Goal: Task Accomplishment & Management: Manage account settings

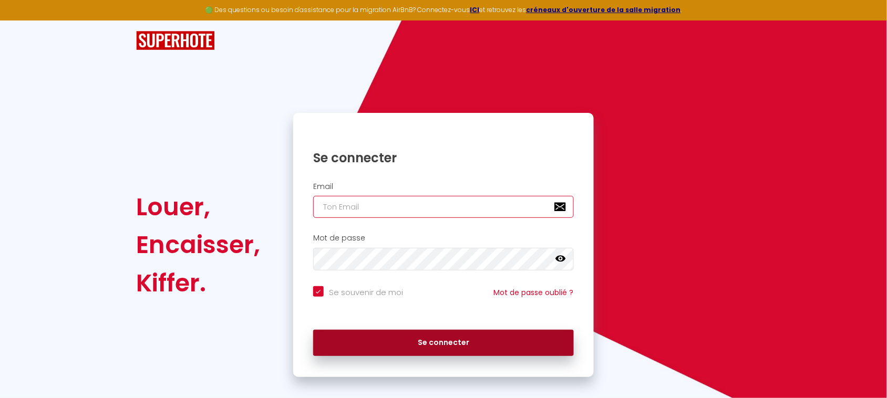
type input "[EMAIL_ADDRESS][DOMAIN_NAME]"
click at [479, 346] on button "Se connecter" at bounding box center [443, 343] width 261 height 26
checkbox input "true"
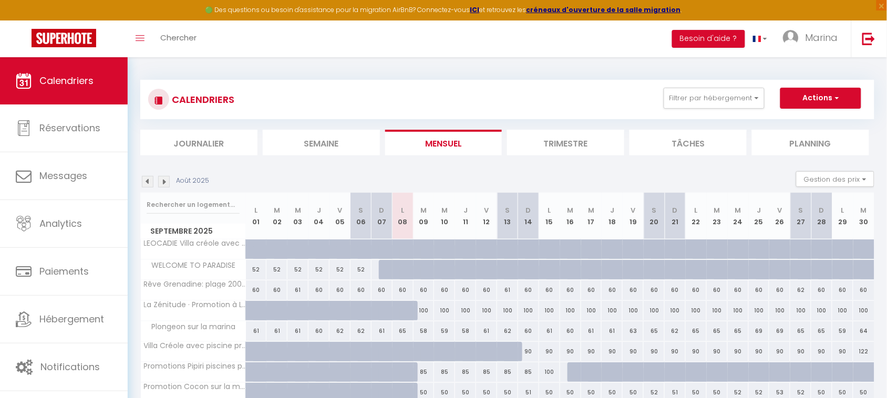
click at [581, 246] on div "181" at bounding box center [592, 249] width 22 height 19
type input "181"
type input "Mer 17 Septembre 2025"
type input "Jeu 18 Septembre 2025"
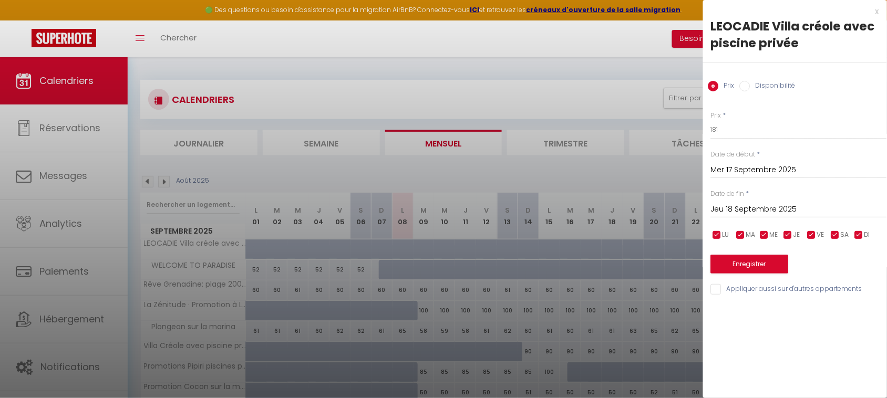
click at [768, 169] on input "Mer 17 Septembre 2025" at bounding box center [799, 170] width 176 height 14
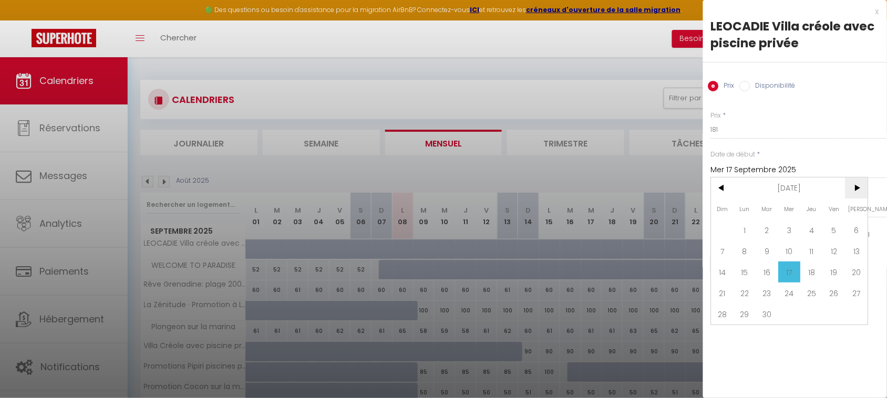
click at [857, 192] on span ">" at bounding box center [856, 188] width 23 height 21
click at [793, 230] on span "1" at bounding box center [790, 230] width 23 height 21
type input "Mer 01 Octobre 2025"
type input "Jeu 02 Octobre 2025"
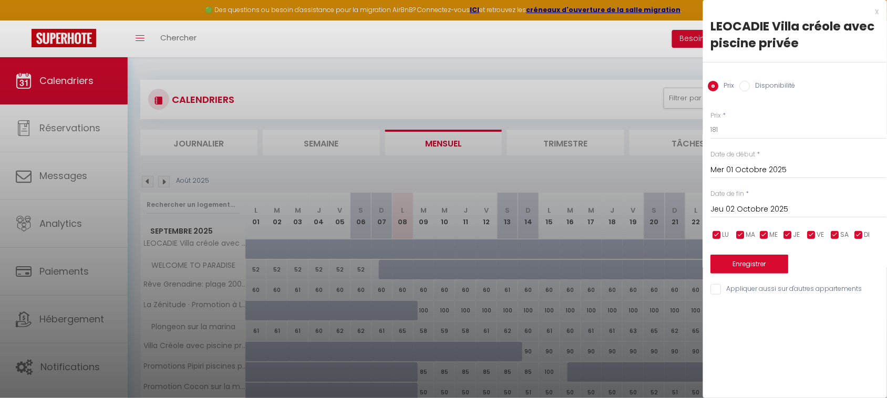
click at [798, 213] on input "Jeu 02 Octobre 2025" at bounding box center [799, 210] width 176 height 14
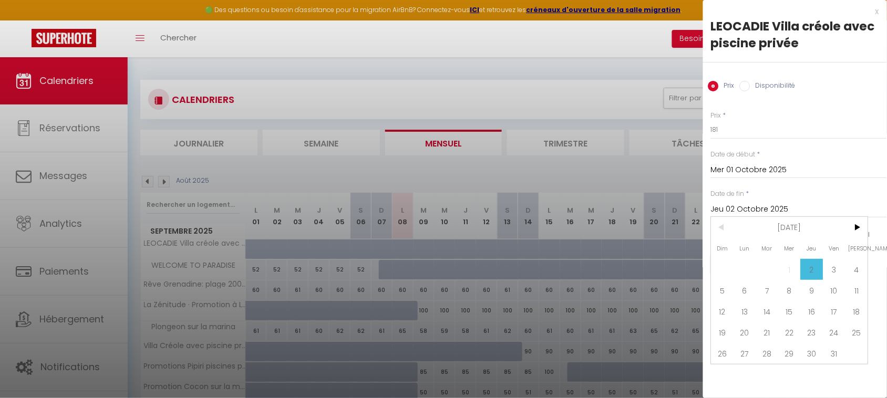
scroll to position [69, 0]
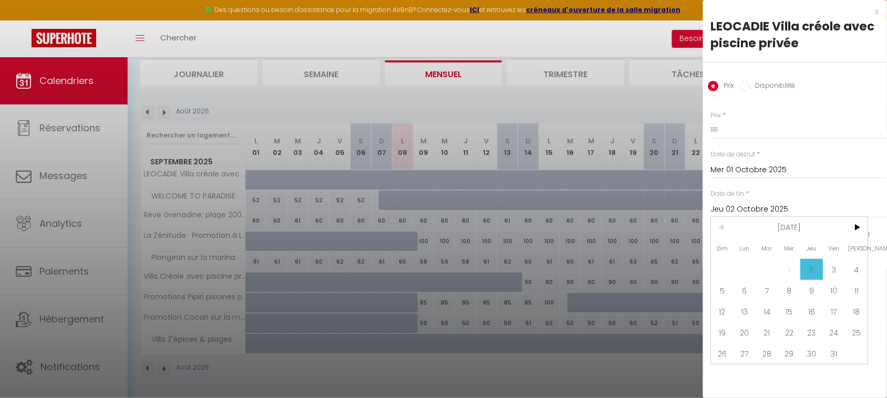
click at [486, 276] on div at bounding box center [443, 199] width 887 height 398
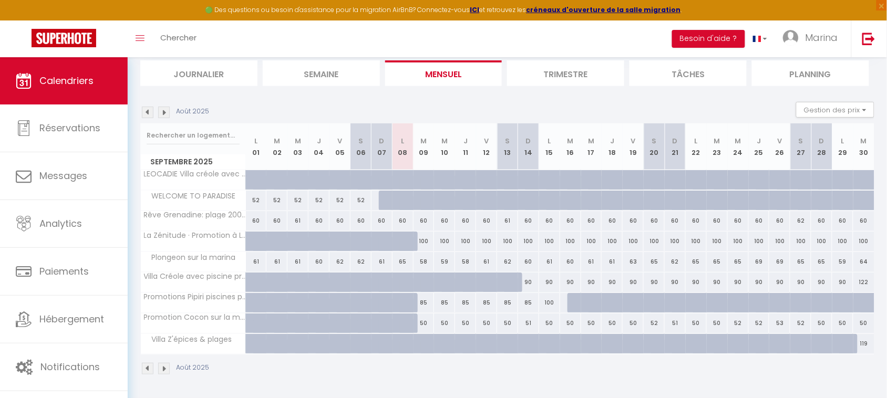
click at [164, 112] on img at bounding box center [164, 113] width 12 height 12
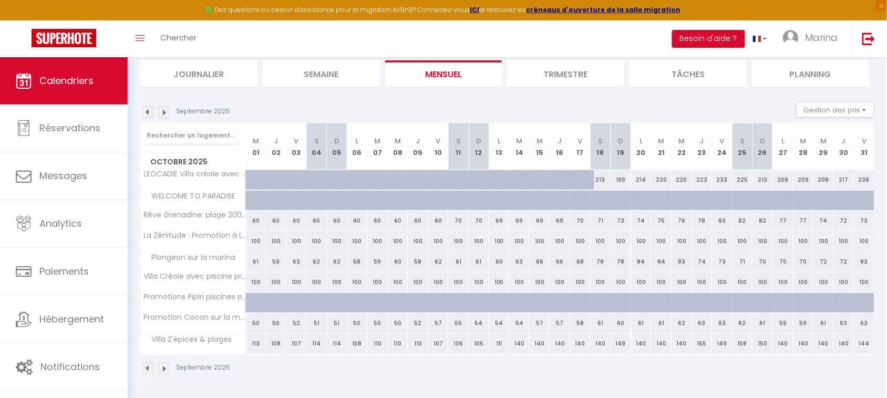
click at [600, 179] on div "213" at bounding box center [601, 179] width 20 height 19
type input "213"
type input "[DATE]"
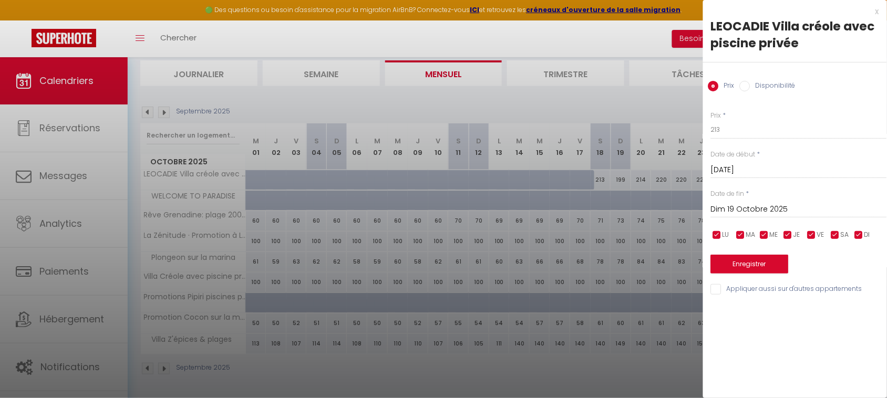
click at [759, 211] on input "Dim 19 Octobre 2025" at bounding box center [799, 210] width 176 height 14
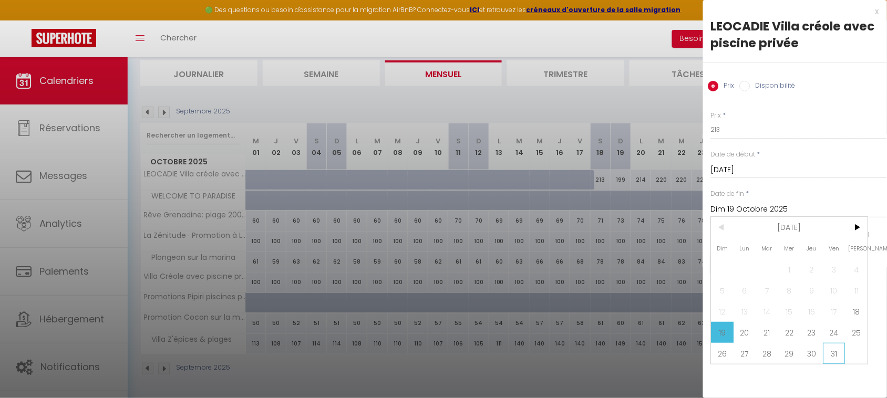
click at [836, 347] on span "31" at bounding box center [834, 353] width 23 height 21
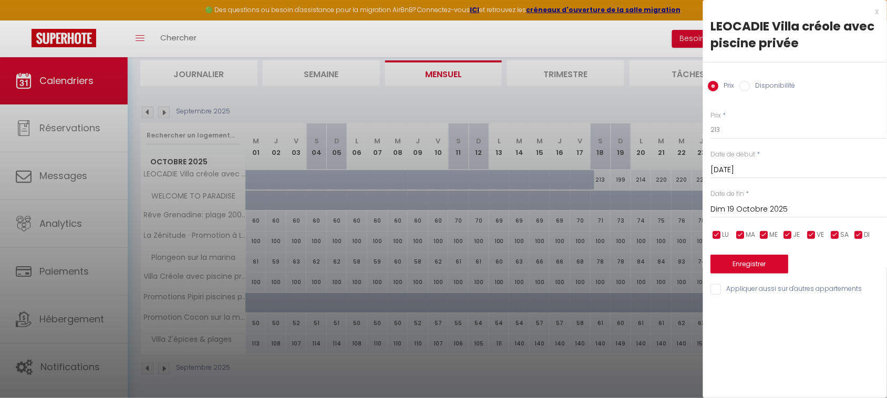
type input "Ven 31 Octobre 2025"
click at [751, 84] on label "Disponibilité" at bounding box center [772, 87] width 45 height 12
click at [750, 84] on input "Disponibilité" at bounding box center [745, 86] width 11 height 11
radio input "true"
click at [723, 87] on label "Prix" at bounding box center [727, 87] width 16 height 12
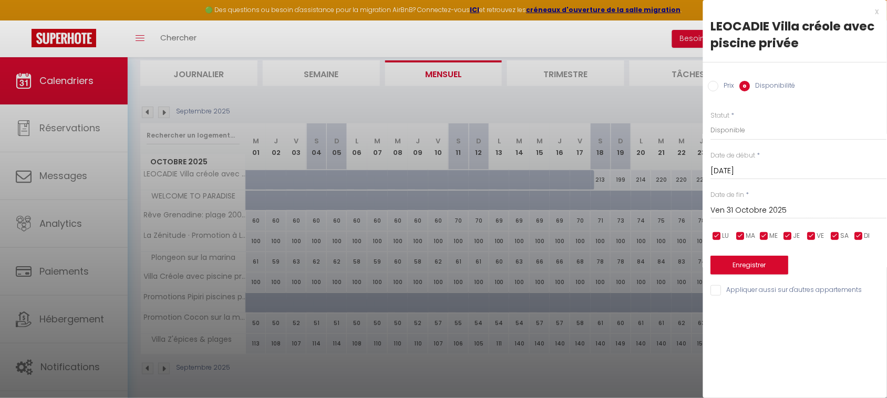
click at [719, 87] on input "Prix" at bounding box center [713, 86] width 11 height 11
radio input "true"
radio input "false"
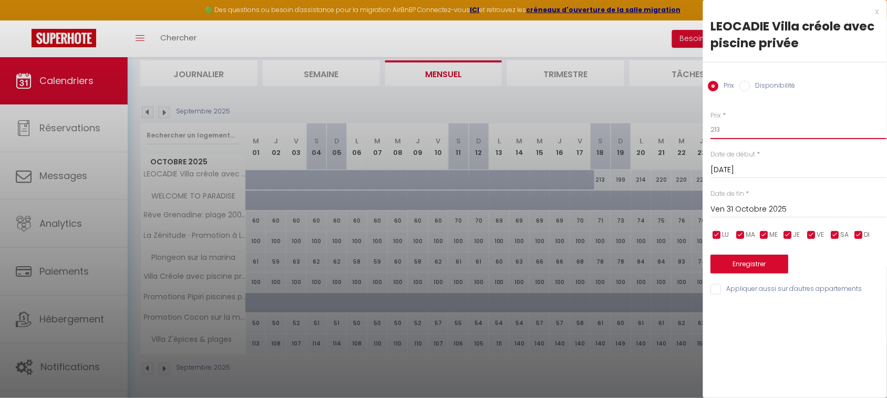
click at [776, 135] on input "213" at bounding box center [799, 129] width 176 height 19
click at [764, 208] on input "Ven 31 Octobre 2025" at bounding box center [799, 210] width 176 height 14
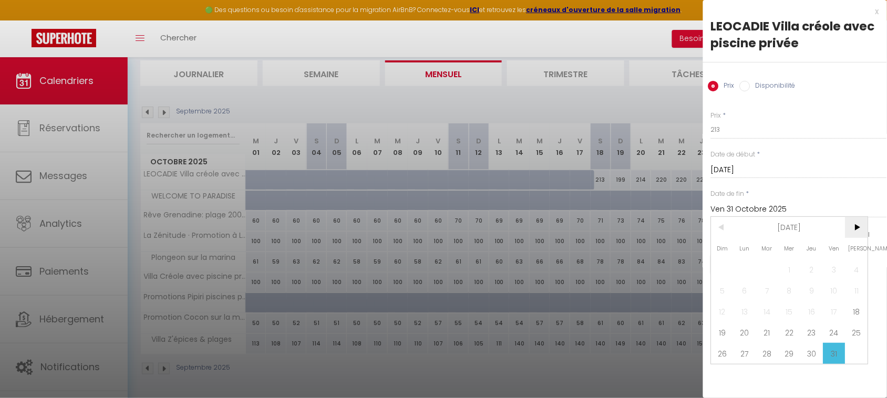
click at [857, 224] on span ">" at bounding box center [856, 227] width 23 height 21
click at [723, 226] on span "<" at bounding box center [722, 227] width 23 height 21
click at [813, 209] on input "Ven 31 Octobre 2025" at bounding box center [799, 210] width 176 height 14
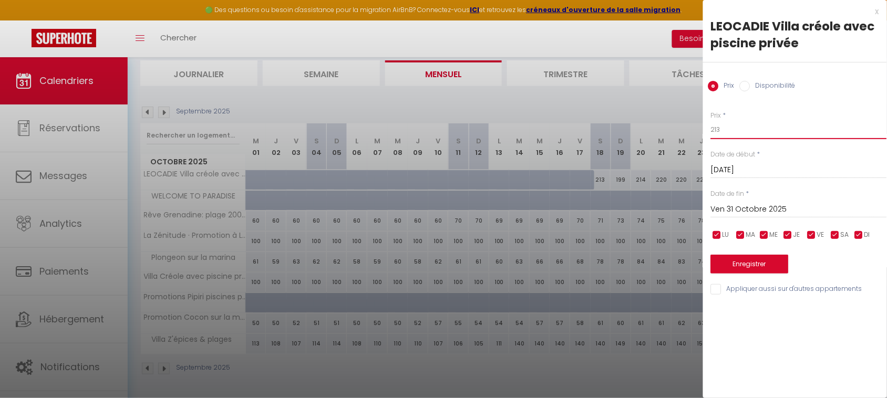
drag, startPoint x: 773, startPoint y: 128, endPoint x: 687, endPoint y: 134, distance: 86.4
click at [687, 134] on body "🟢 Des questions ou besoin d'assistance pour la migration AirBnB? Connectez-vous…" at bounding box center [443, 246] width 887 height 516
drag, startPoint x: 749, startPoint y: 267, endPoint x: 736, endPoint y: 159, distance: 108.6
click at [741, 195] on div "Prix * 171 Statut * Disponible Indisponible Date de début * [DATE] < [DATE] > D…" at bounding box center [795, 197] width 184 height 199
drag, startPoint x: 732, startPoint y: 122, endPoint x: 666, endPoint y: 123, distance: 65.7
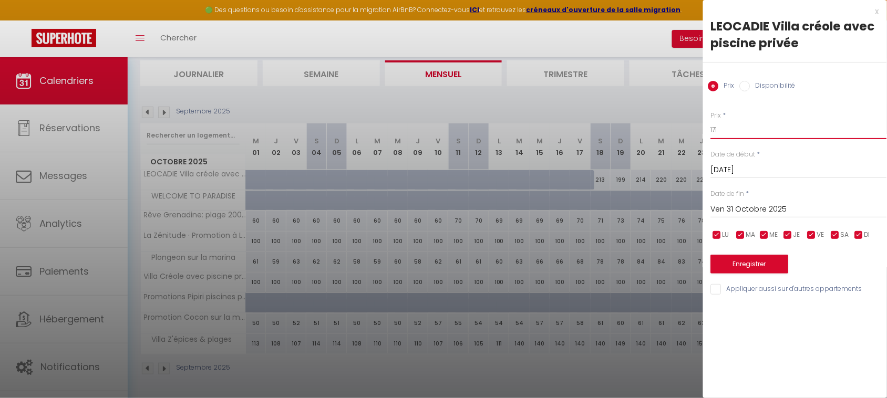
click at [667, 123] on body "🟢 Des questions ou besoin d'assistance pour la migration AirBnB? Connectez-vous…" at bounding box center [443, 246] width 887 height 516
type input "400"
click at [755, 264] on button "Enregistrer" at bounding box center [750, 264] width 78 height 19
type input "Ven 17 Octobre 2025"
type input "Jeu 30 Octobre 2025"
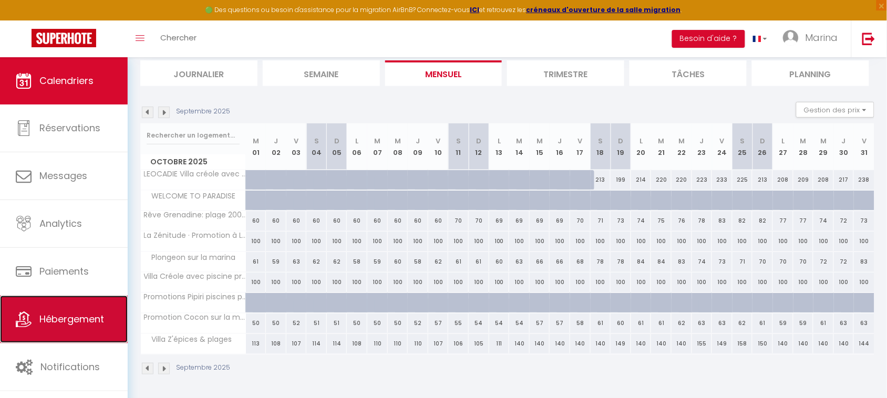
click at [79, 321] on span "Hébergement" at bounding box center [71, 319] width 65 height 13
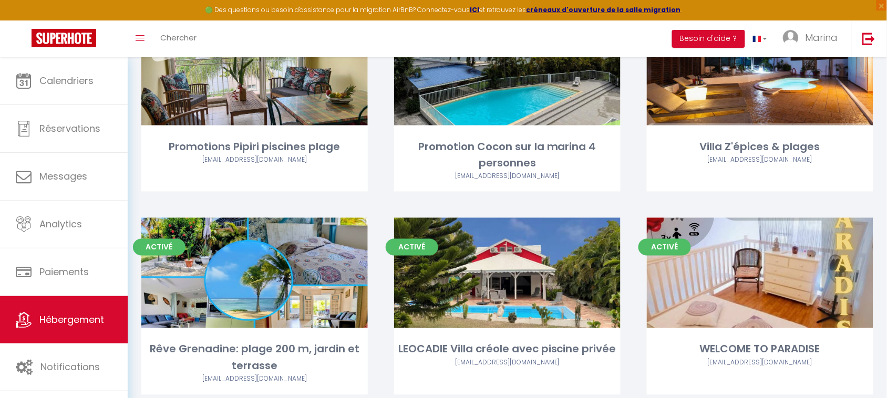
scroll to position [403, 0]
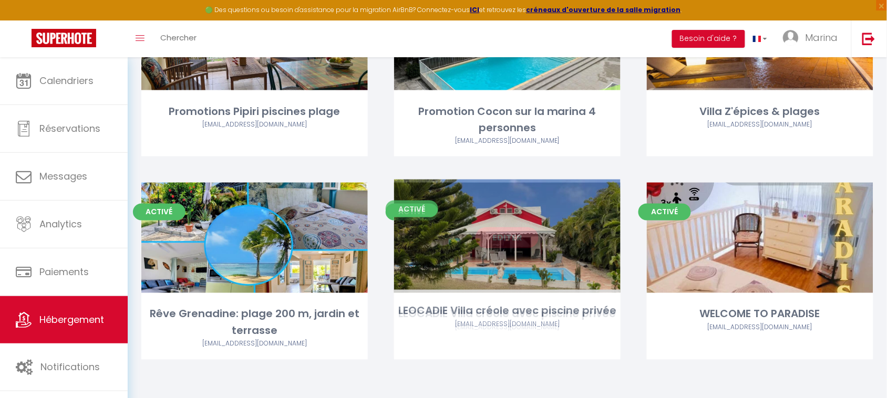
click at [504, 250] on div "Editer" at bounding box center [507, 238] width 226 height 110
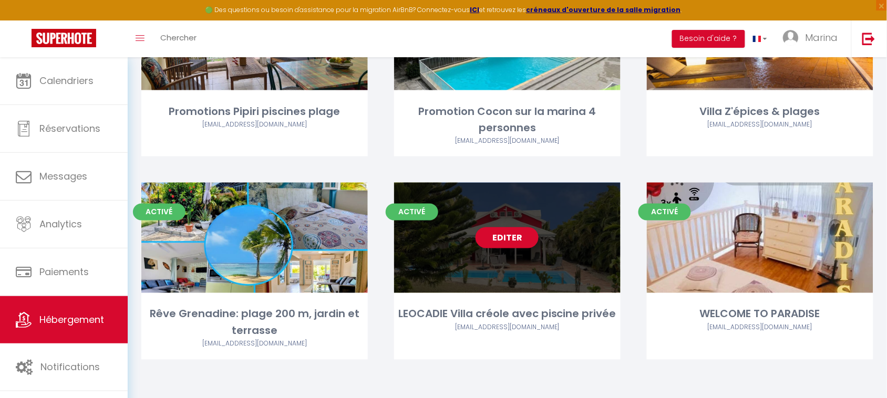
click at [529, 316] on div "LEOCADIE Villa créole avec piscine privée" at bounding box center [507, 314] width 226 height 16
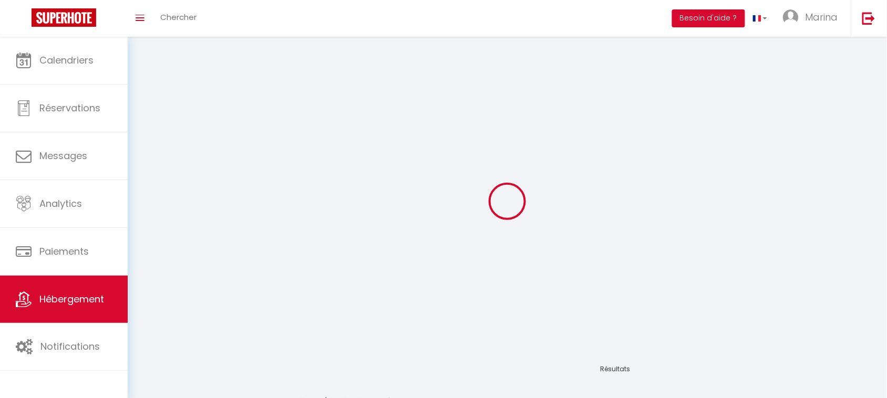
select select "1"
select select
select select "28"
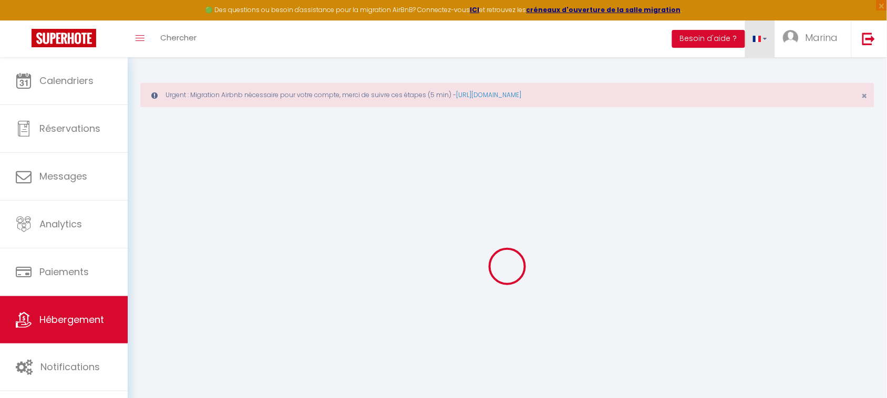
select select
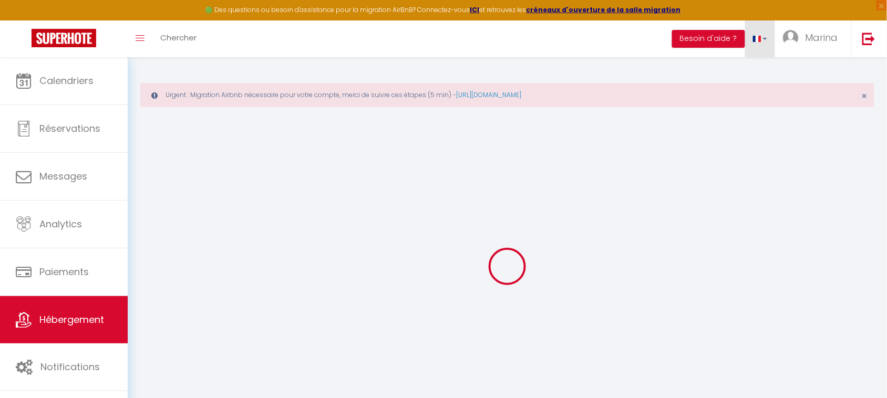
select select
checkbox input "false"
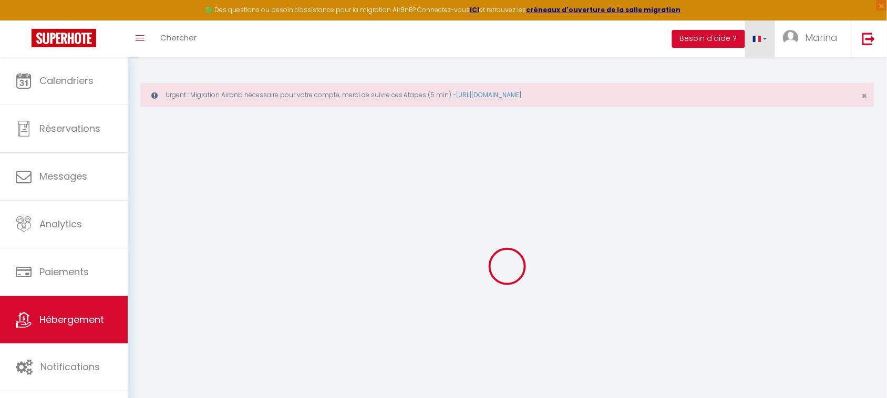
select select
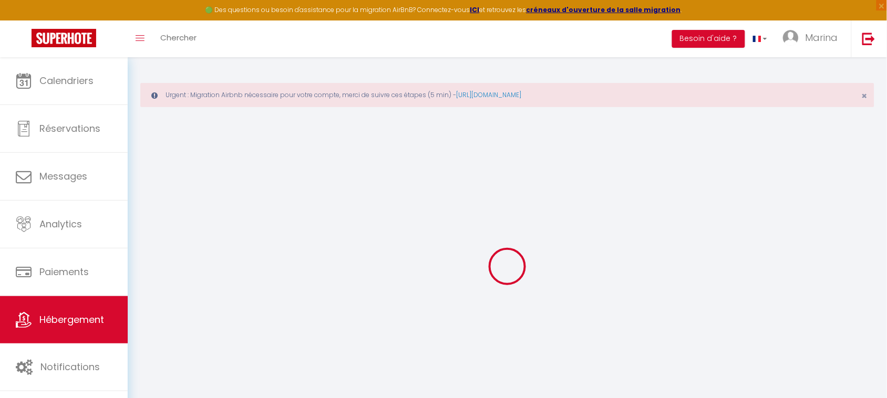
select select
checkbox input "false"
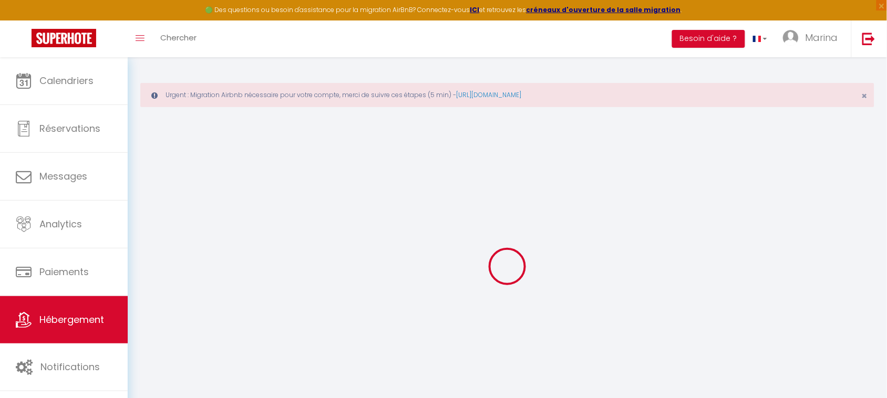
checkbox input "false"
select select
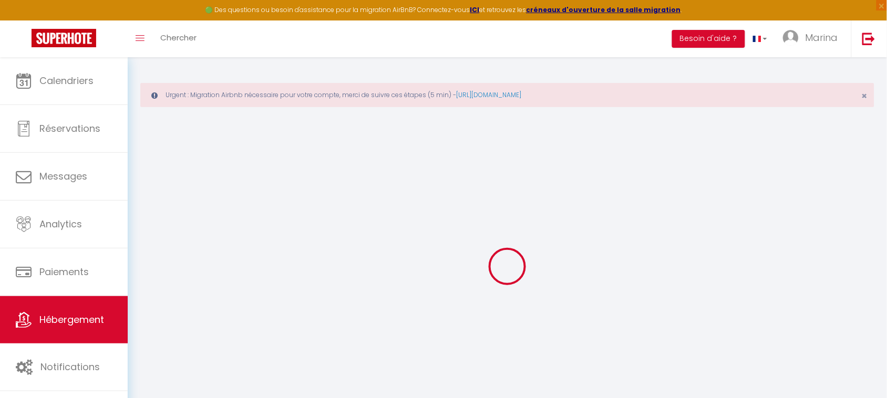
select select
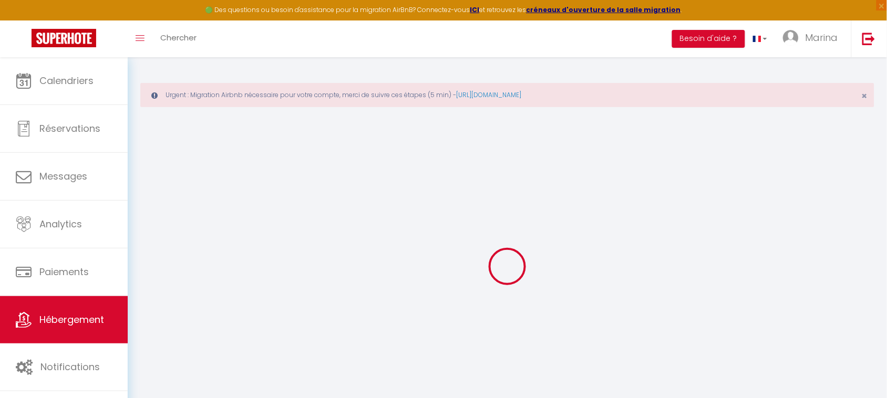
checkbox input "false"
select select
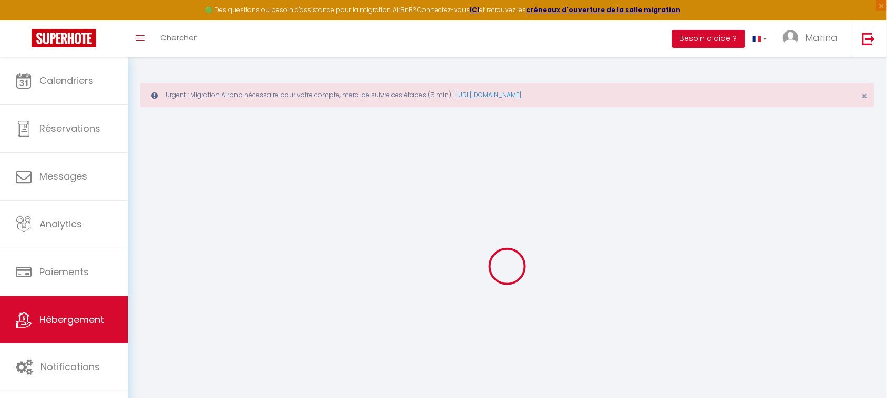
select select
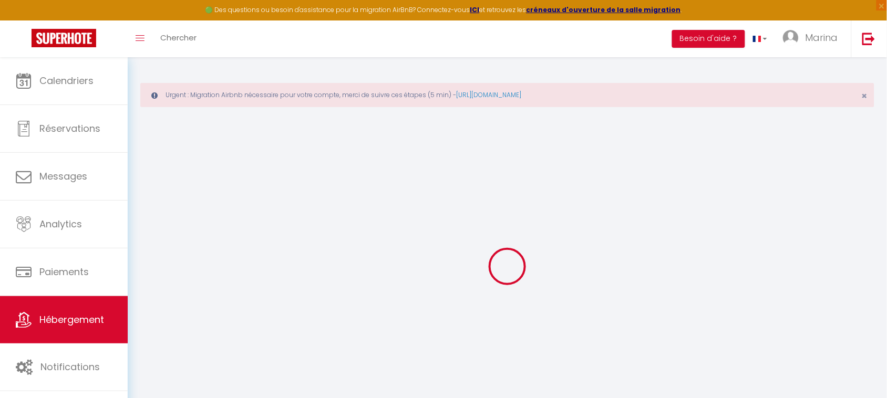
select select
checkbox input "false"
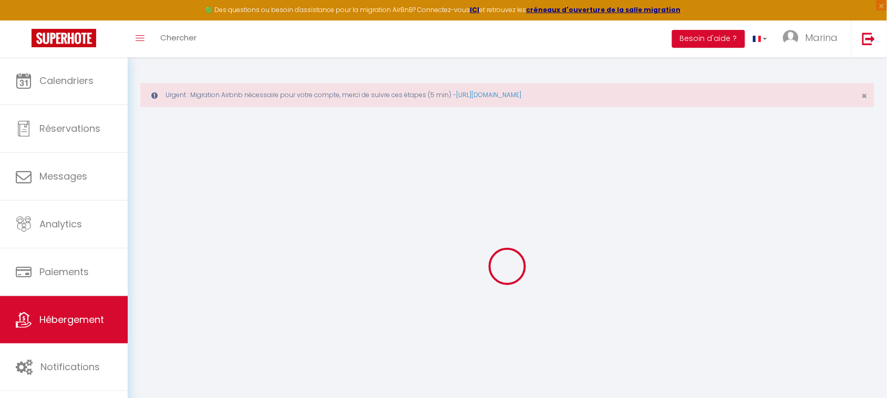
checkbox input "false"
select select
type input "LEOCADIE Villa créole avec piscine privée"
type input "[PERSON_NAME]"
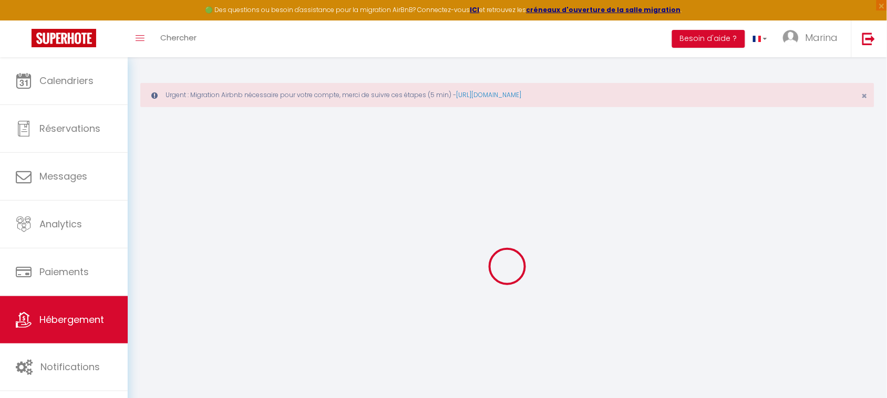
type input "Letombe"
type input "[STREET_ADDRESS]"
type input "59110"
type input "LA MADELEINE"
select select "6"
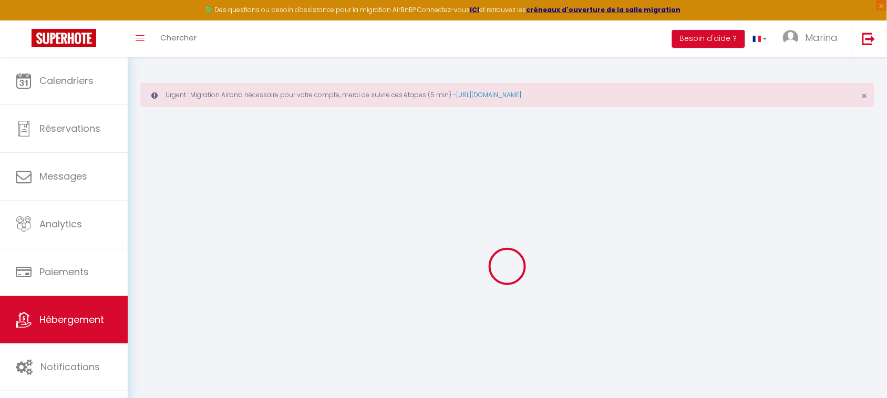
select select "3"
type input "225"
type input "250"
select select
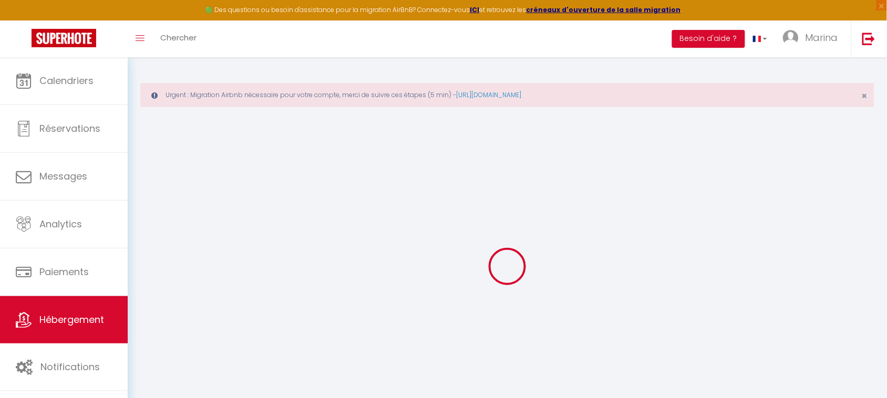
select select
type input "1 Haut de Saint [PERSON_NAME]"
type input "97118"
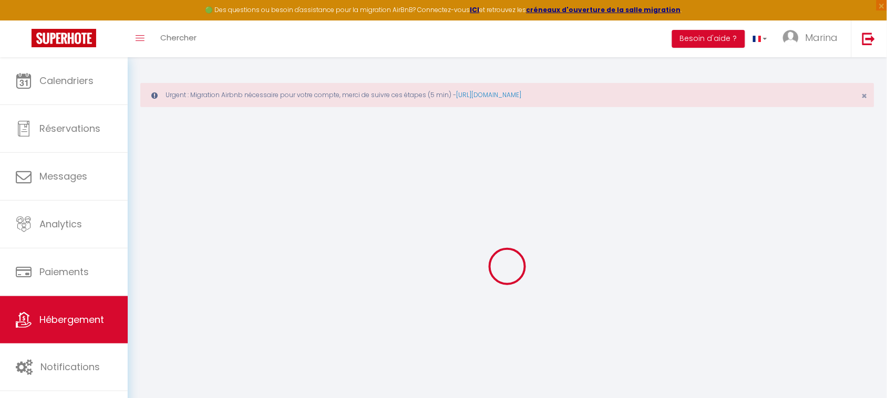
type input "Saint-François"
select select "88"
type input "[EMAIL_ADDRESS][DOMAIN_NAME]"
select select
checkbox input "false"
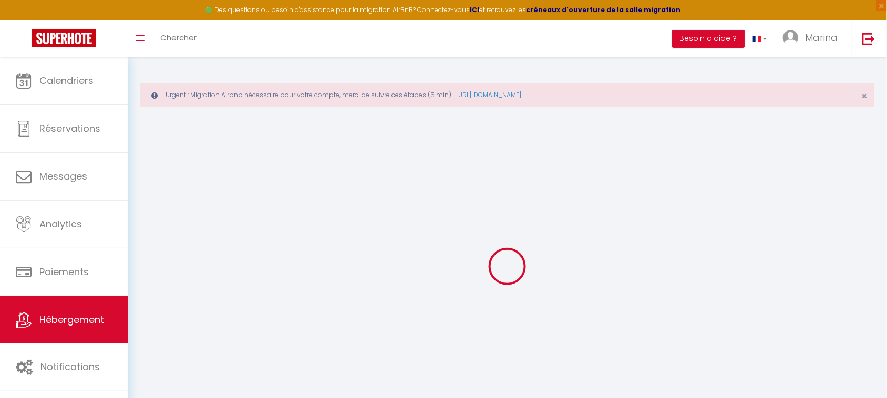
checkbox input "false"
type input "0"
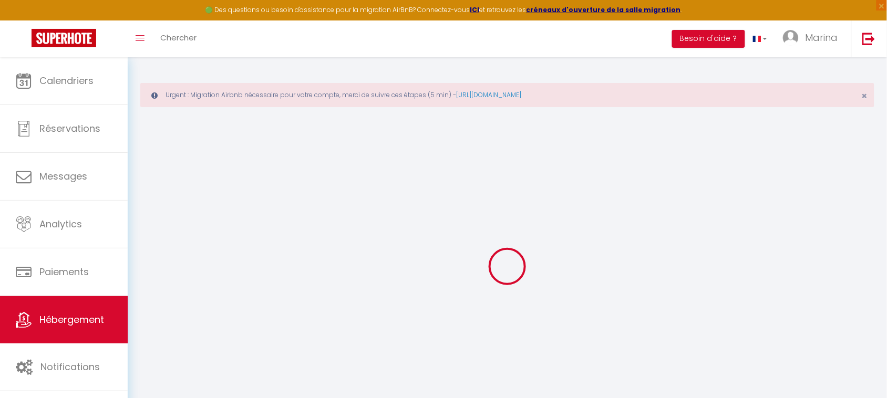
type input "0"
select select
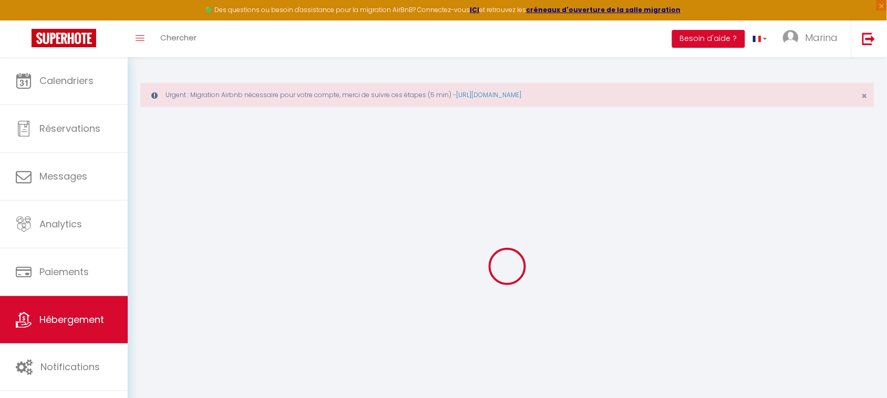
select select
checkbox input "false"
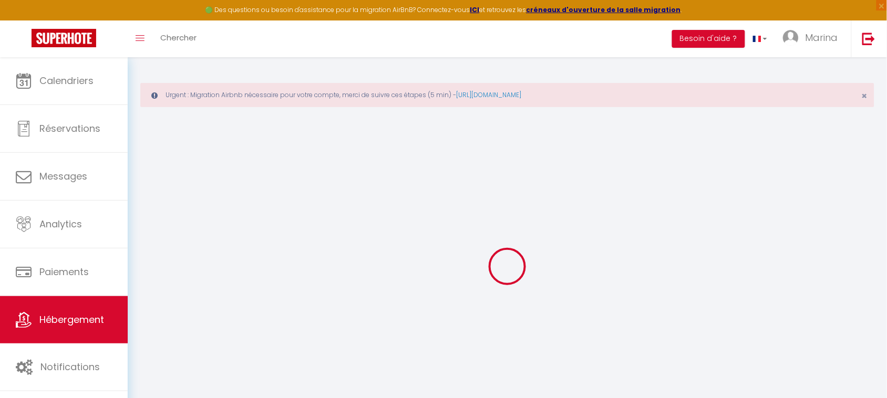
checkbox input "false"
select select
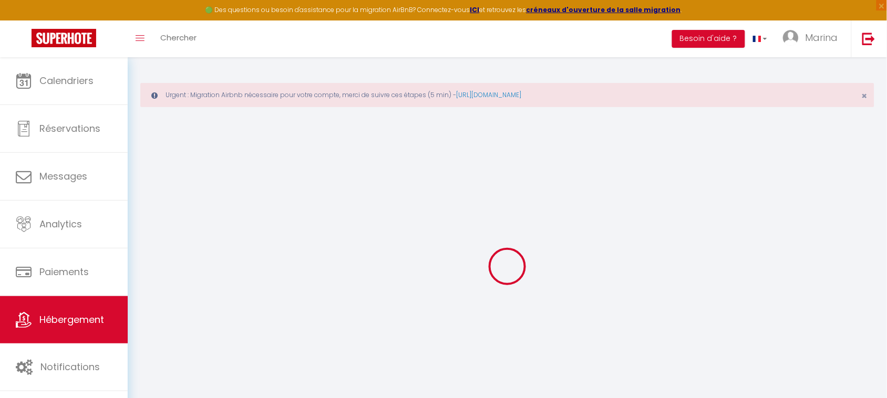
checkbox input "false"
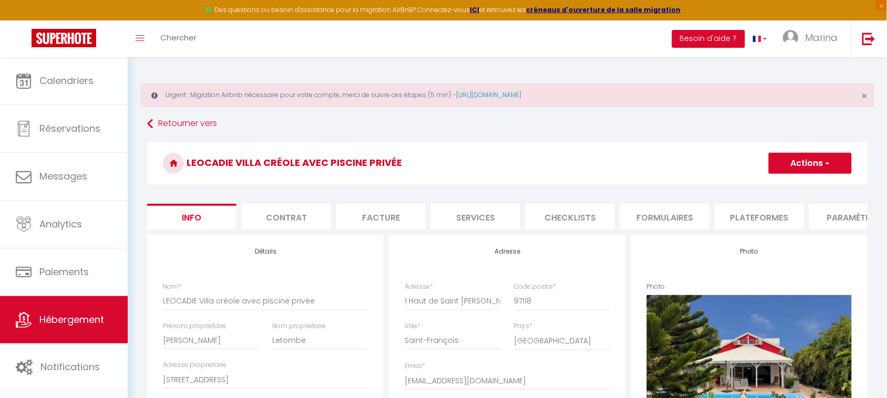
select select
checkbox input "false"
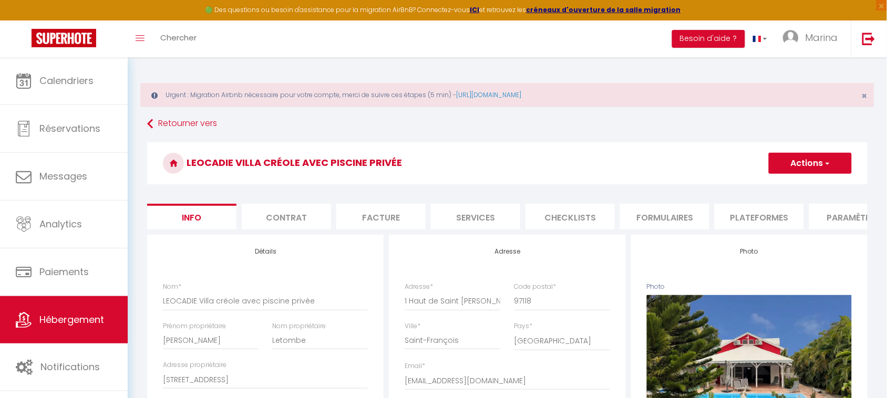
checkbox input "false"
click at [475, 210] on li "Services" at bounding box center [475, 217] width 89 height 26
select select
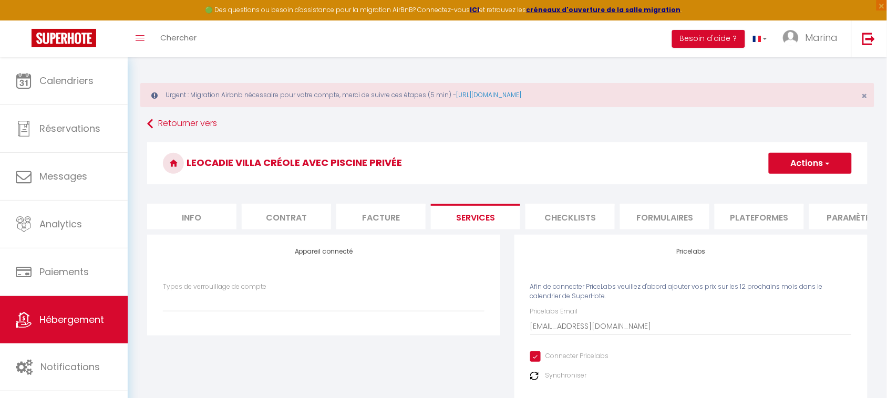
click at [531, 362] on input "Connecter Pricelabs" at bounding box center [569, 356] width 79 height 11
checkbox input "false"
select select
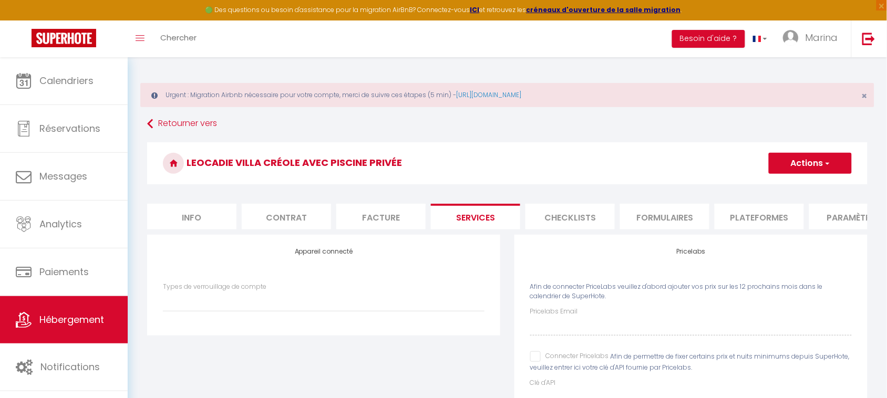
click at [833, 158] on button "Actions" at bounding box center [810, 163] width 83 height 21
click at [813, 189] on link "Enregistrer" at bounding box center [809, 187] width 83 height 14
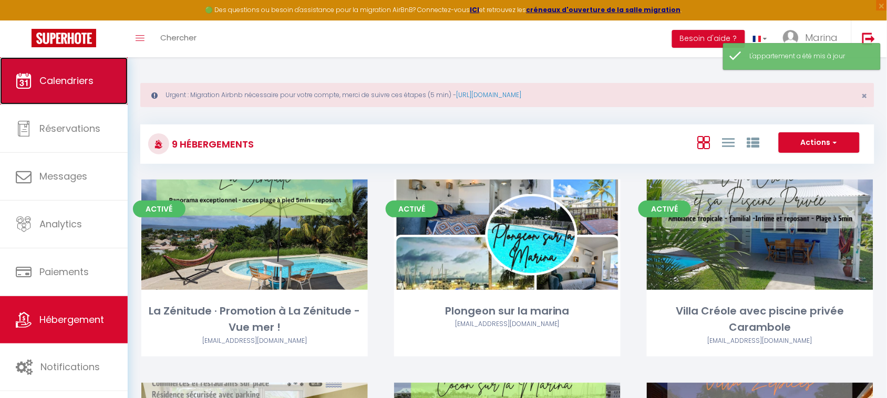
click at [39, 83] on span "Calendriers" at bounding box center [66, 80] width 54 height 13
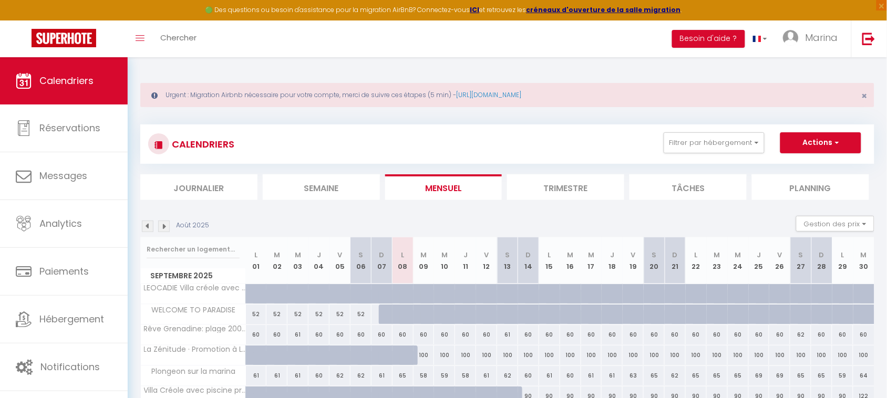
click at [861, 294] on div at bounding box center [871, 300] width 21 height 20
type input "178"
type input "[DATE]"
type input "Mer 01 Octobre 2025"
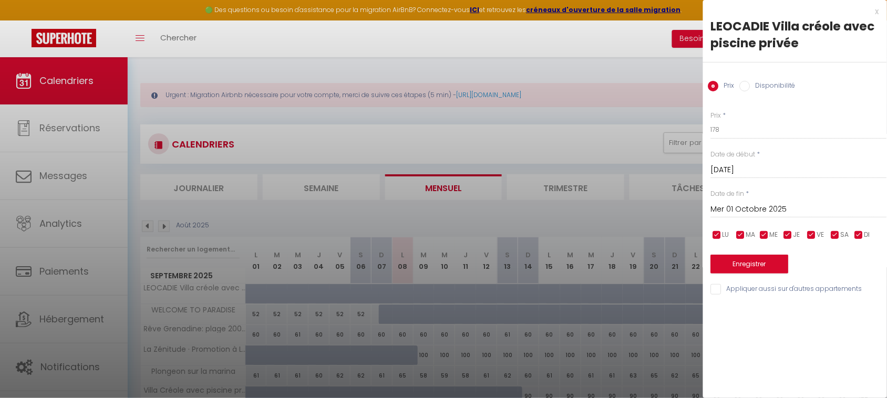
click at [781, 171] on input "[DATE]" at bounding box center [799, 170] width 176 height 14
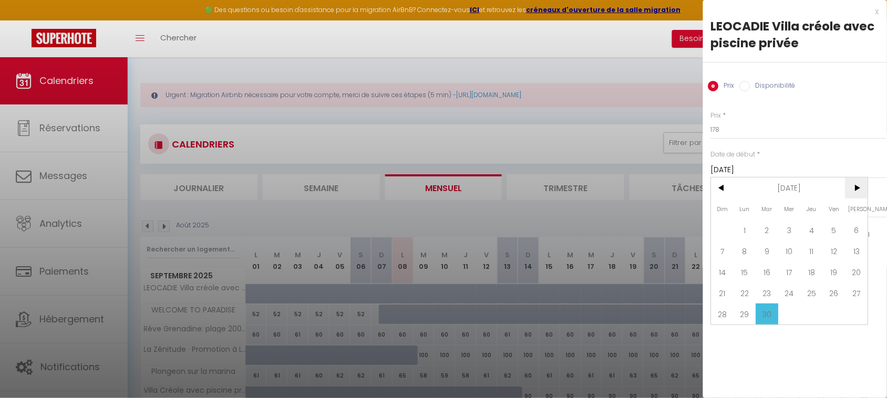
click at [856, 192] on span ">" at bounding box center [856, 188] width 23 height 21
click at [857, 272] on span "18" at bounding box center [856, 272] width 23 height 21
type input "[DATE]"
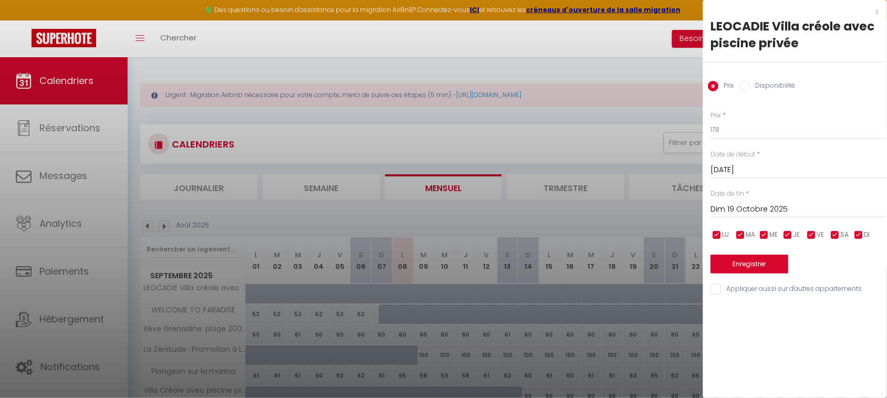
click at [793, 206] on input "Dim 19 Octobre 2025" at bounding box center [799, 210] width 176 height 14
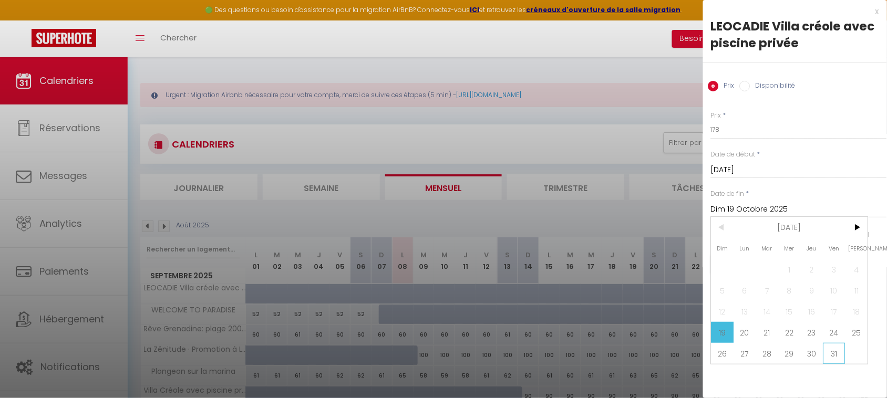
click at [831, 358] on span "31" at bounding box center [834, 353] width 23 height 21
type input "Ven 31 Octobre 2025"
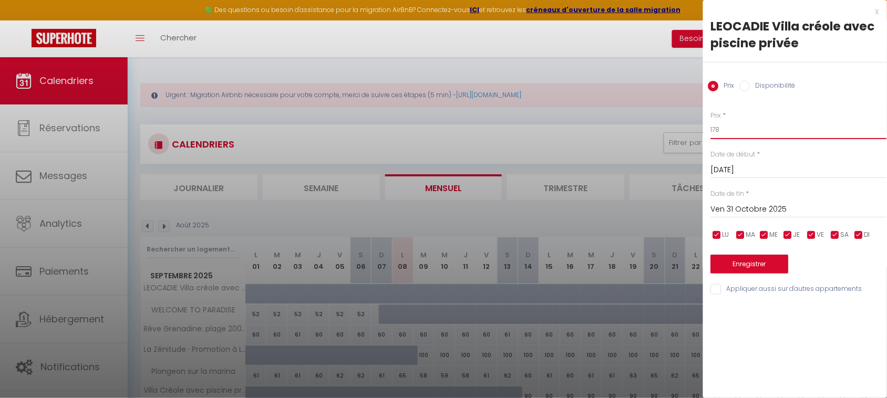
click at [747, 129] on input "178" at bounding box center [799, 129] width 176 height 19
type input "400"
click at [773, 263] on button "Enregistrer" at bounding box center [750, 264] width 78 height 19
type input "Ven 17 Octobre 2025"
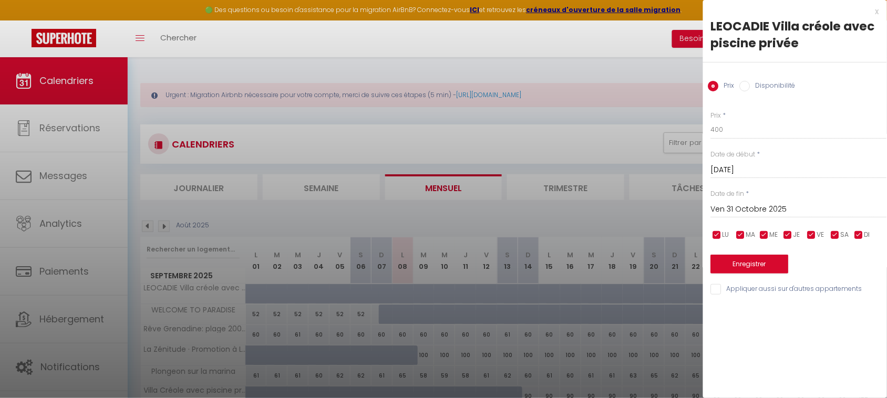
type input "Jeu 30 Octobre 2025"
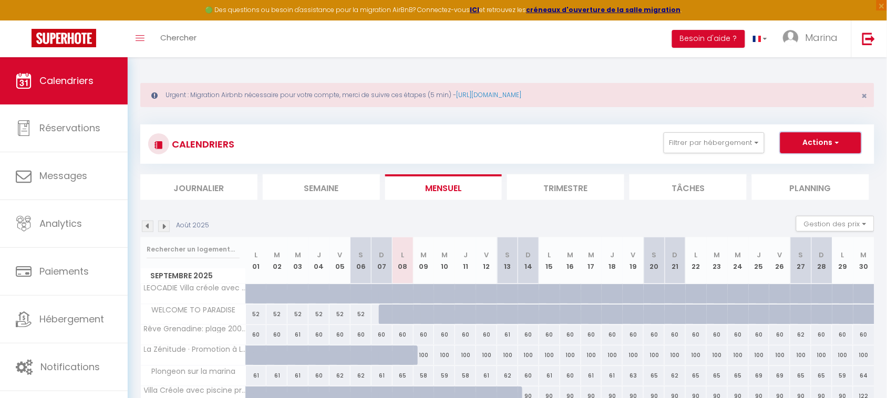
click at [837, 147] on span "button" at bounding box center [835, 142] width 6 height 11
click at [838, 140] on span "button" at bounding box center [835, 142] width 6 height 11
